Goal: Navigation & Orientation: Find specific page/section

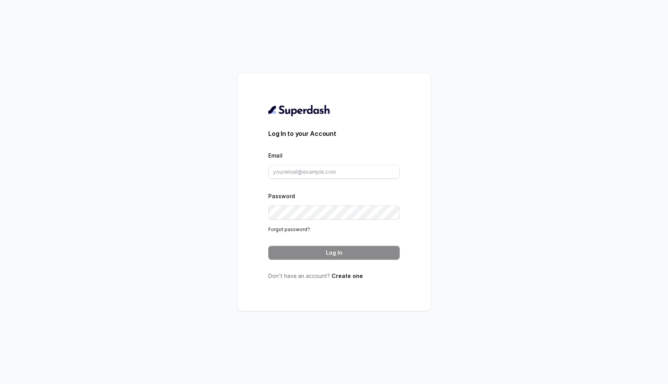
click at [182, 199] on div "Log In to your Account Email Password Forgot password? Log In Don’t have an acc…" at bounding box center [334, 192] width 668 height 384
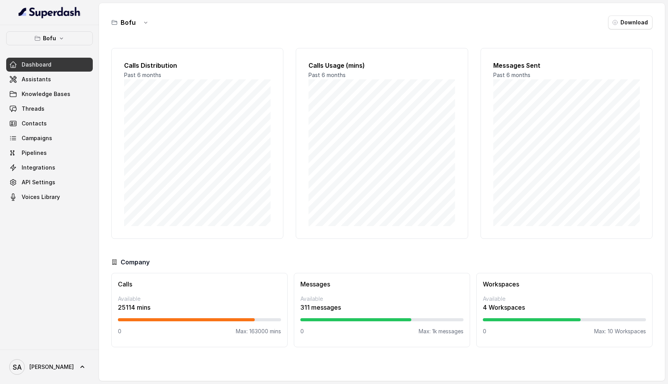
click at [67, 31] on button "Bofu" at bounding box center [49, 38] width 87 height 14
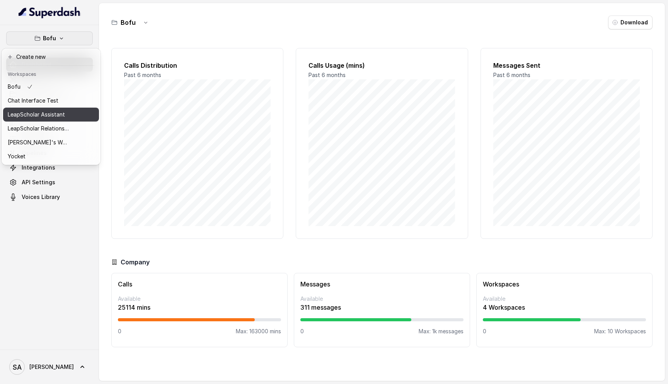
click at [51, 114] on p "LeapScholar Assistant" at bounding box center [36, 114] width 57 height 9
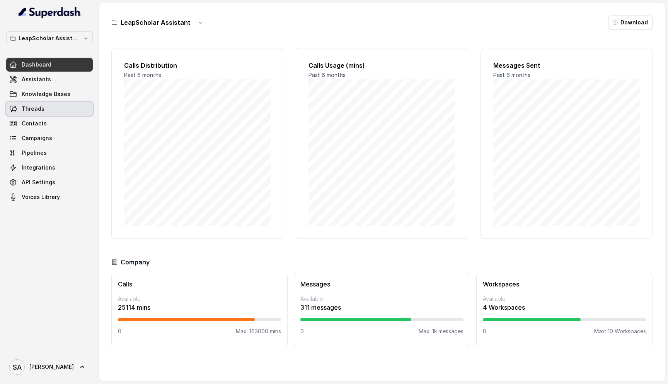
click at [65, 111] on link "Threads" at bounding box center [49, 109] width 87 height 14
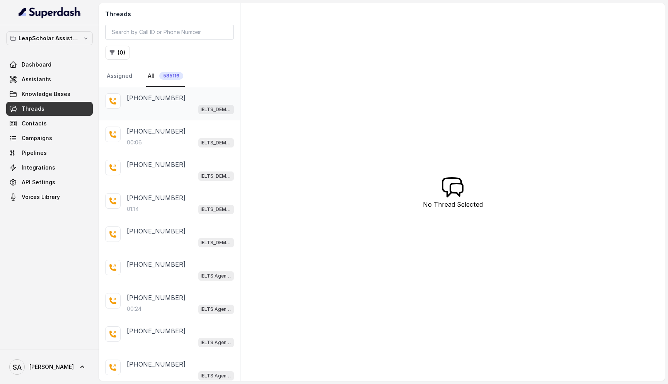
click at [174, 104] on div "IELTS_DEMO_gk (agent 1)" at bounding box center [180, 109] width 107 height 10
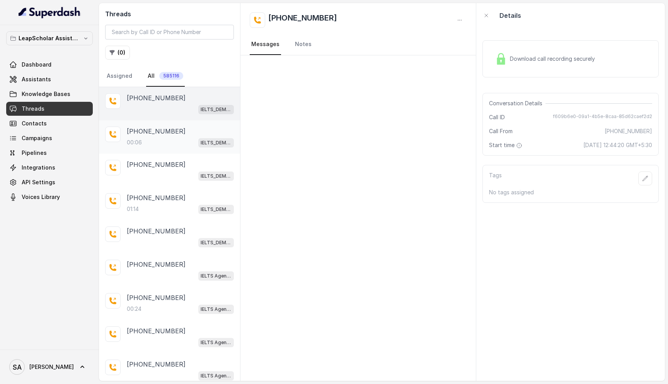
click at [170, 132] on p "[PHONE_NUMBER]" at bounding box center [156, 130] width 59 height 9
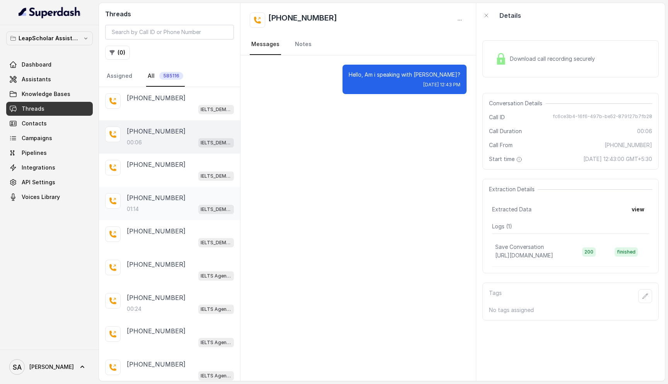
scroll to position [52, 0]
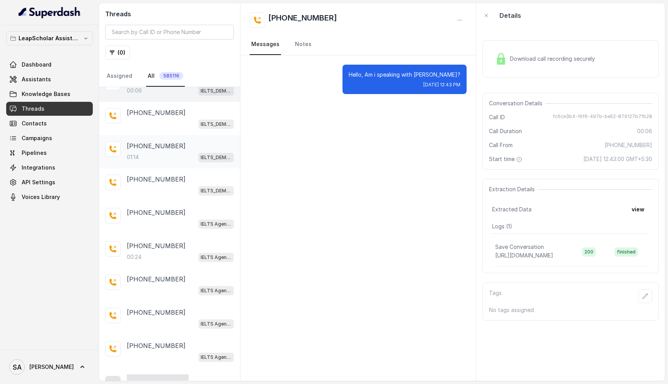
click at [176, 155] on div "01:14 IELTS_DEMO_gk (agent 1)" at bounding box center [180, 157] width 107 height 10
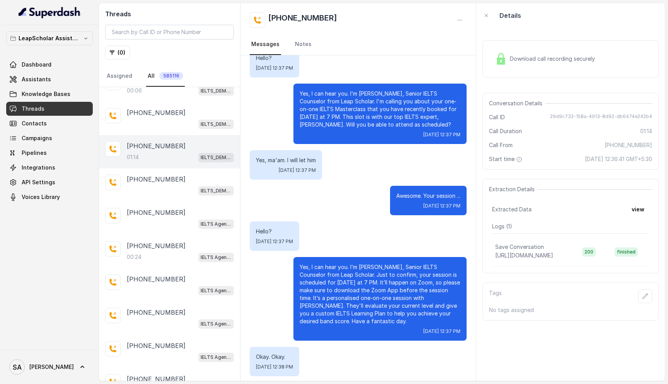
scroll to position [243, 0]
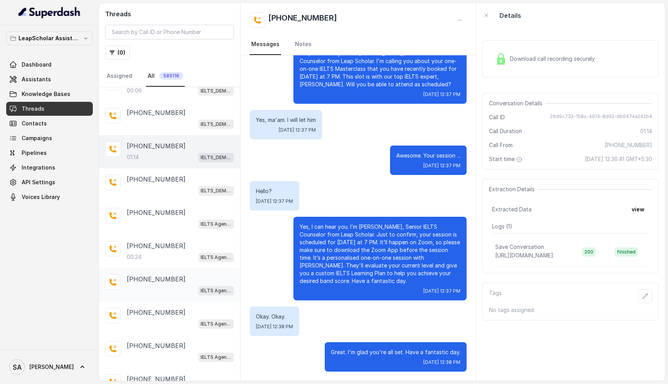
click at [163, 175] on div "[PHONE_NUMBER] IELTS Agent 2" at bounding box center [169, 284] width 141 height 33
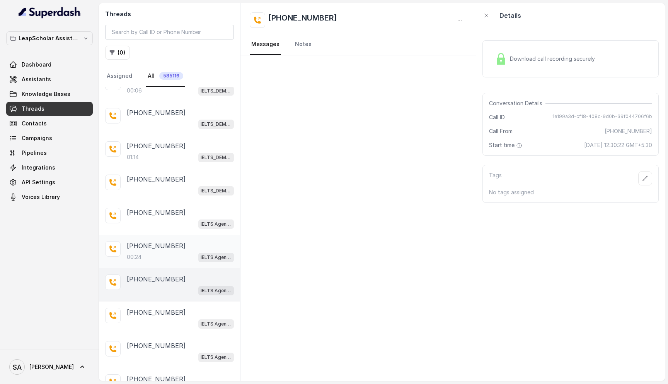
click at [168, 175] on div "00:24 IELTS Agent 2" at bounding box center [180, 257] width 107 height 10
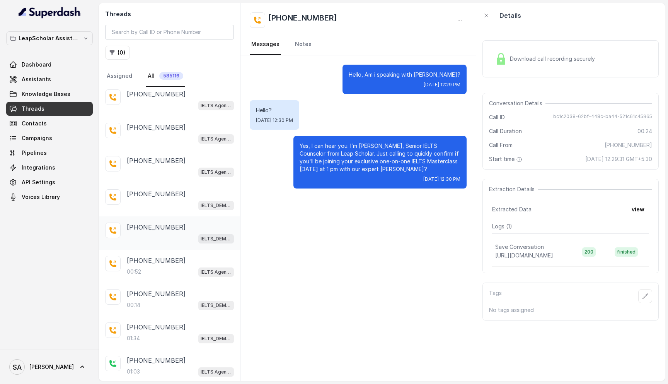
scroll to position [316, 0]
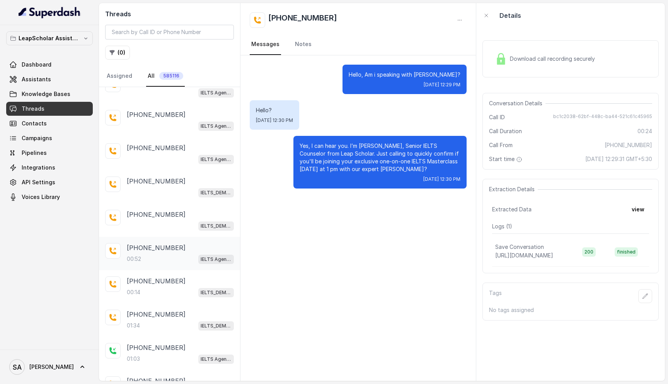
click at [181, 175] on div "[PHONE_NUMBER]" at bounding box center [180, 247] width 107 height 9
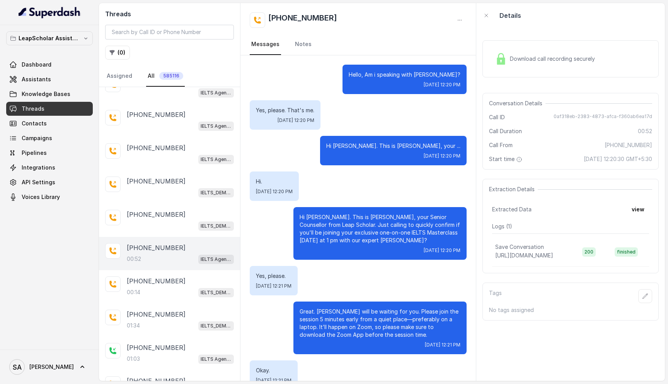
scroll to position [133, 0]
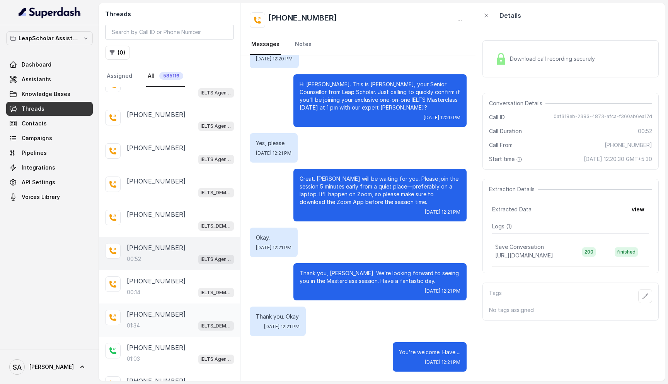
click at [181, 175] on div "01:34 IELTS_DEMO_gk (agent 1)" at bounding box center [180, 325] width 107 height 10
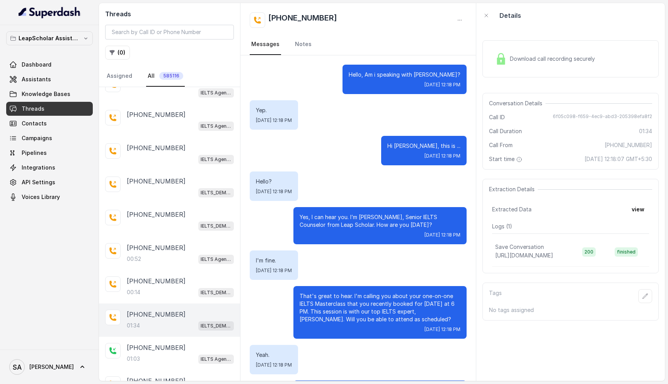
scroll to position [448, 0]
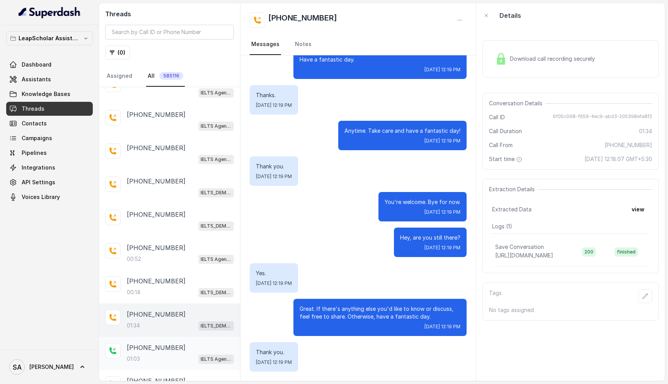
click at [173, 175] on div "[PHONE_NUMBER]" at bounding box center [180, 347] width 107 height 9
